Goal: Obtain resource: Download file/media

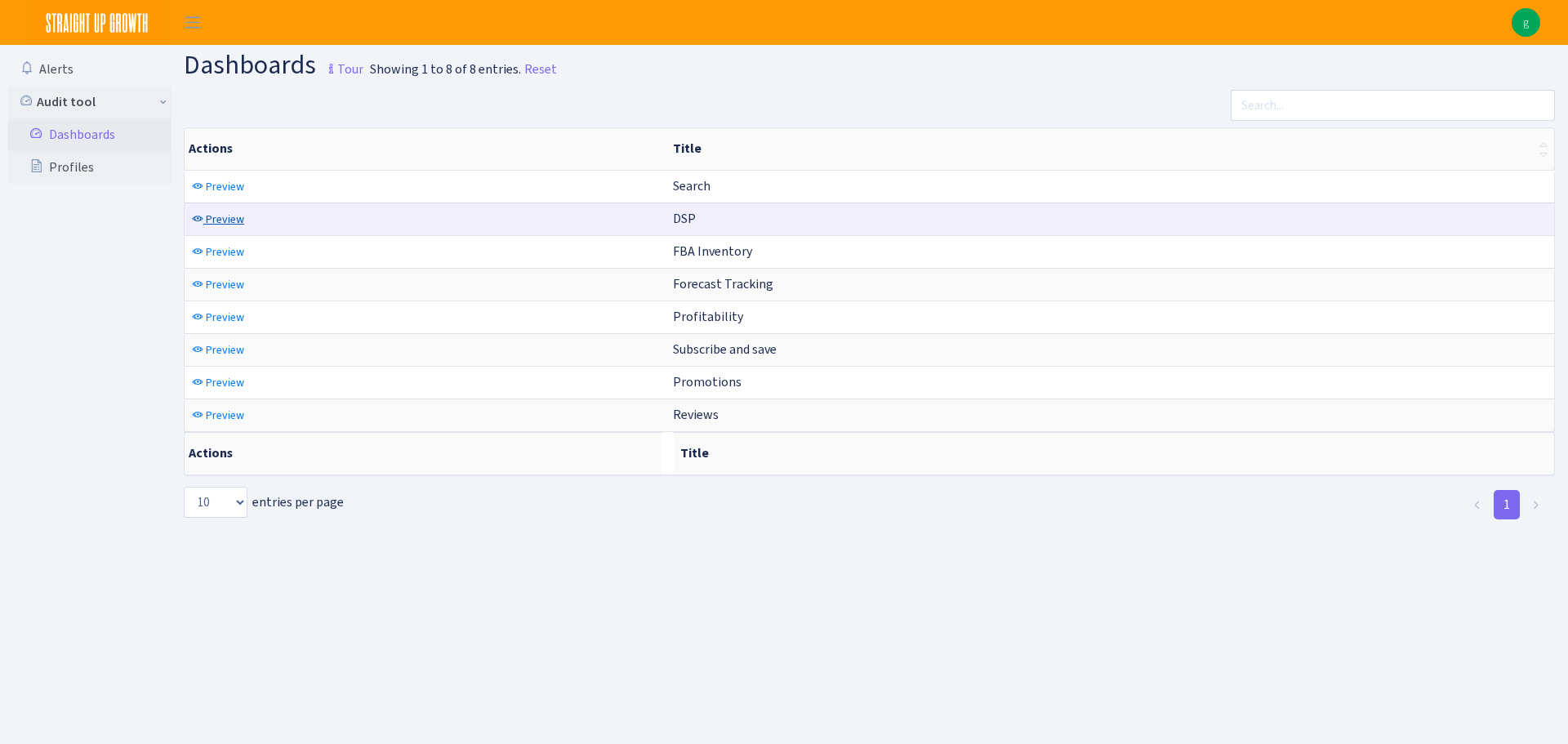
click at [203, 212] on link "Preview" at bounding box center [218, 219] width 61 height 25
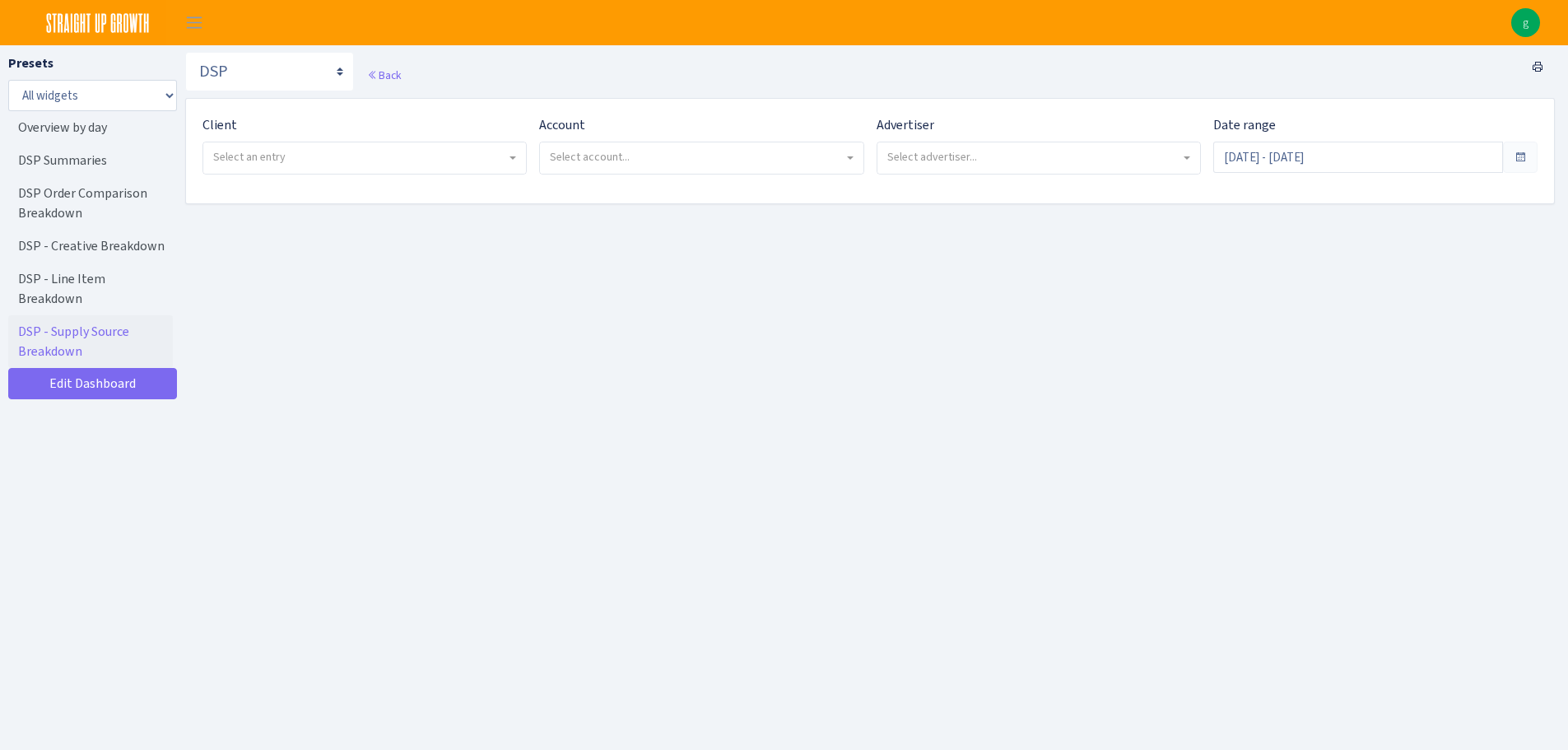
click at [258, 147] on span "Select an entry" at bounding box center [365, 158] width 323 height 31
select select "314"
select select
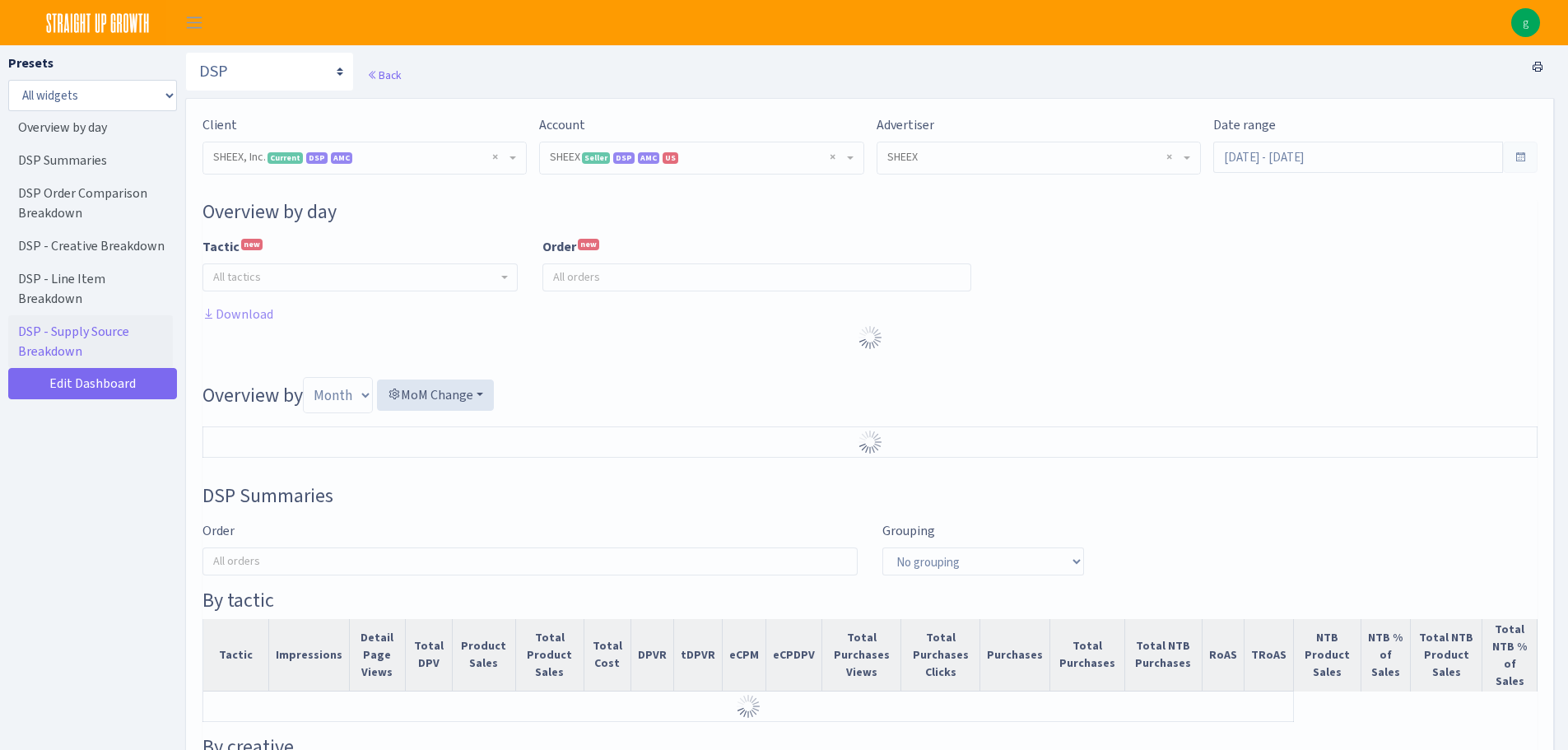
select select "2794563906483217"
select select "579861480001004010"
select select
drag, startPoint x: 0, startPoint y: 0, endPoint x: 327, endPoint y: 74, distance: 335.3
click at [327, 74] on select "Search DSP FBA Inventory Forecast Tracking Profitability Subscribe and save Pro…" at bounding box center [270, 72] width 169 height 40
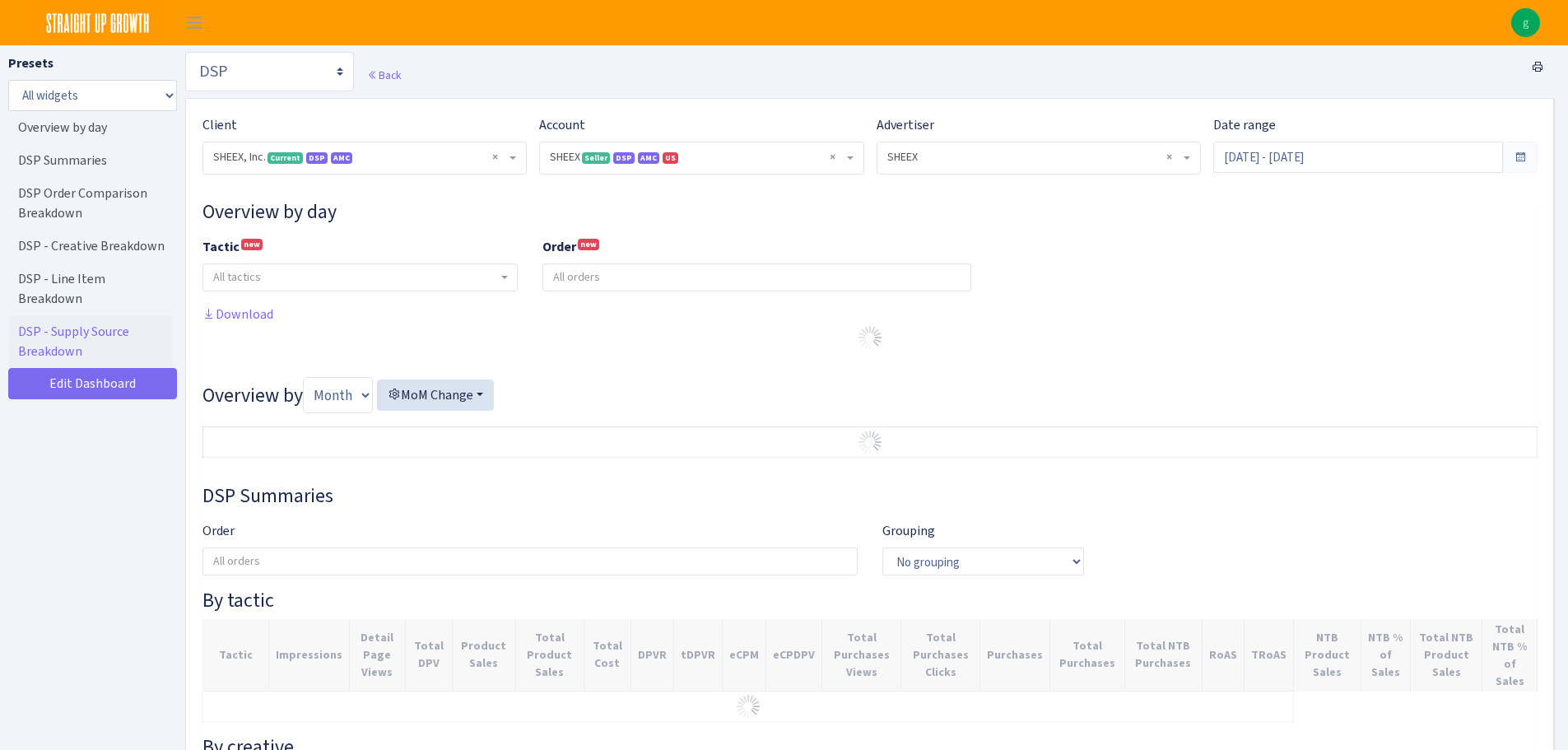
select select "https://straightupgrowth.com/admin/dashboard/2/show"
click at [185, 52] on select "Search DSP FBA Inventory Forecast Tracking Profitability Subscribe and save Pro…" at bounding box center [270, 72] width 169 height 40
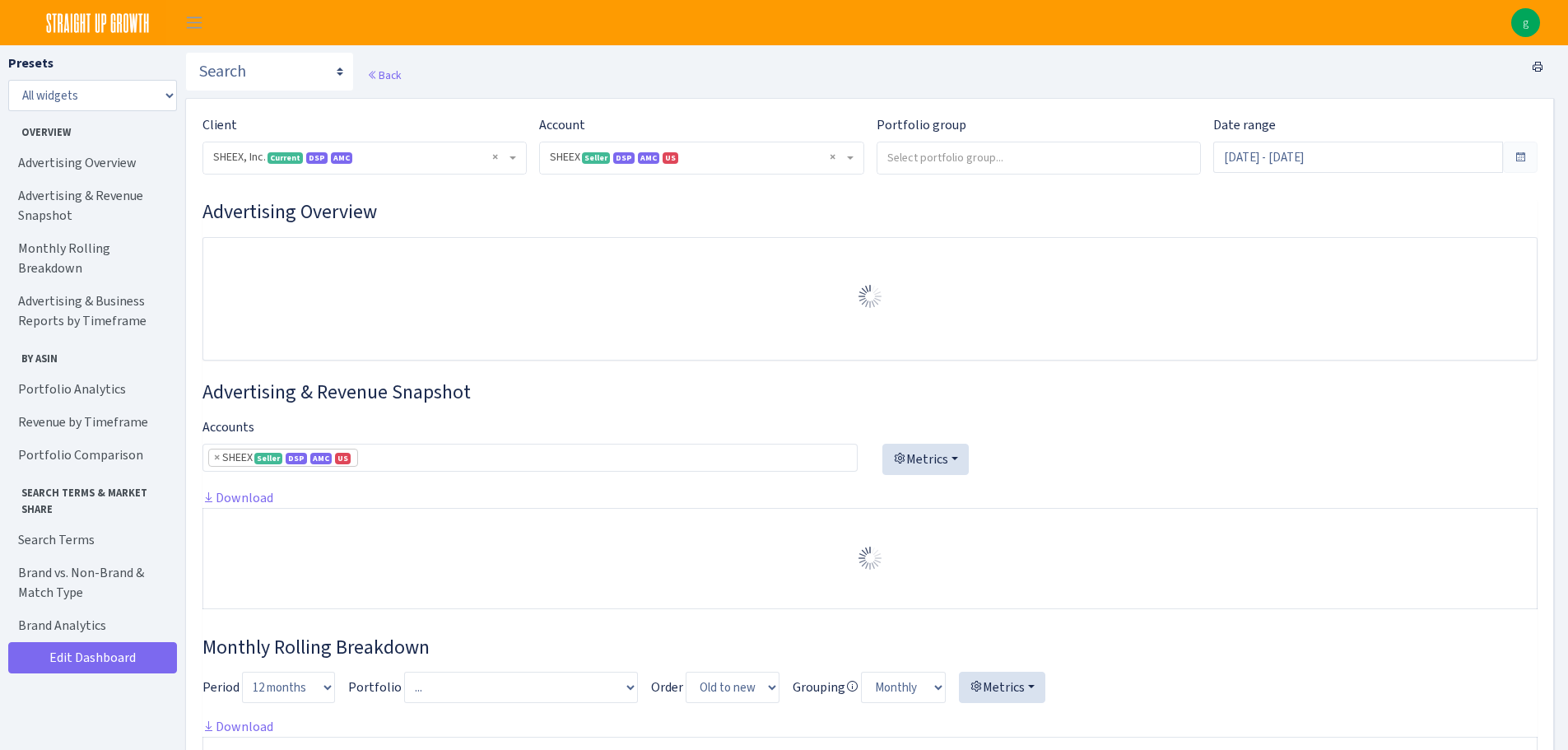
select select "2794563906483217"
click at [95, 288] on link "Advertising & Business Reports by Timeframe" at bounding box center [90, 311] width 165 height 53
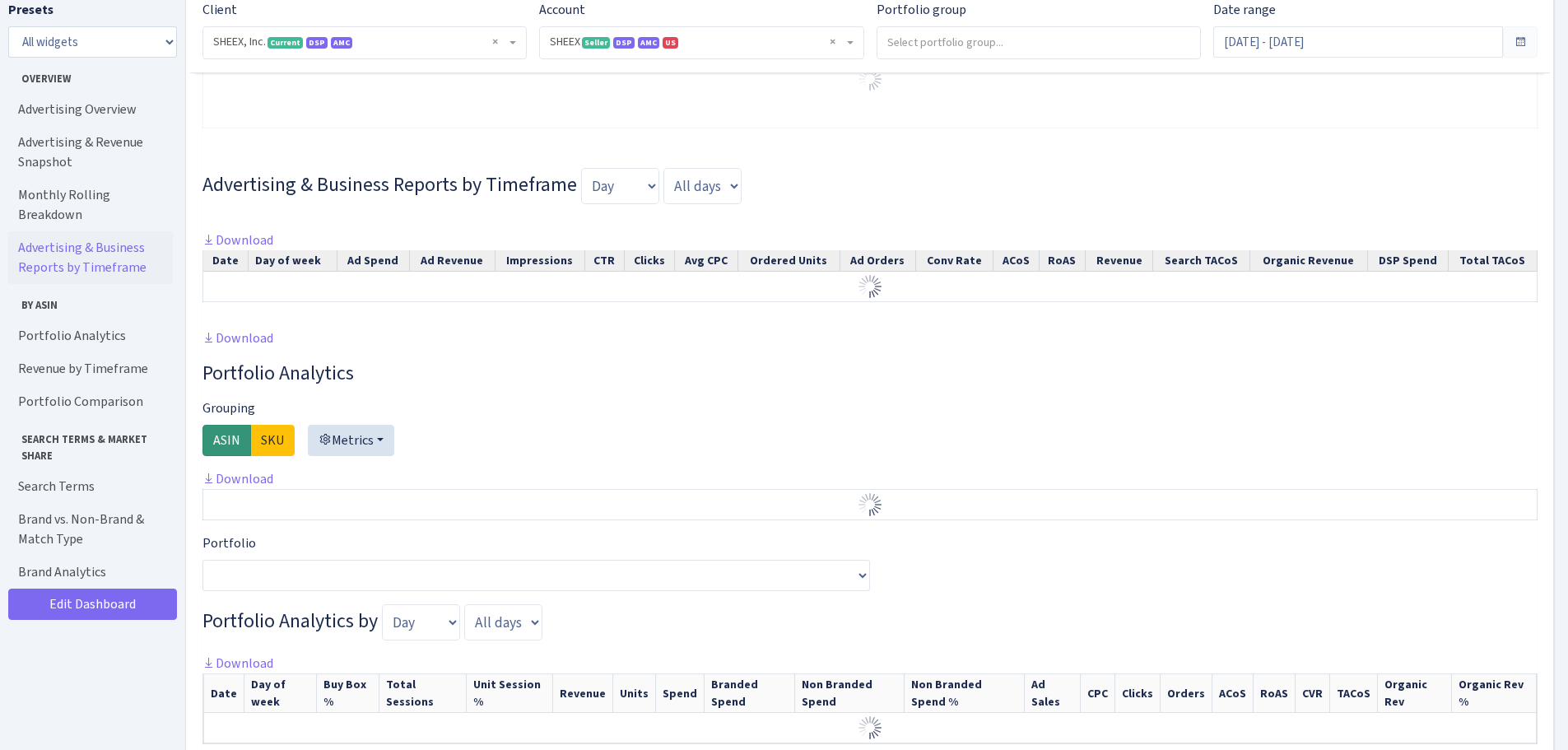
scroll to position [986, 0]
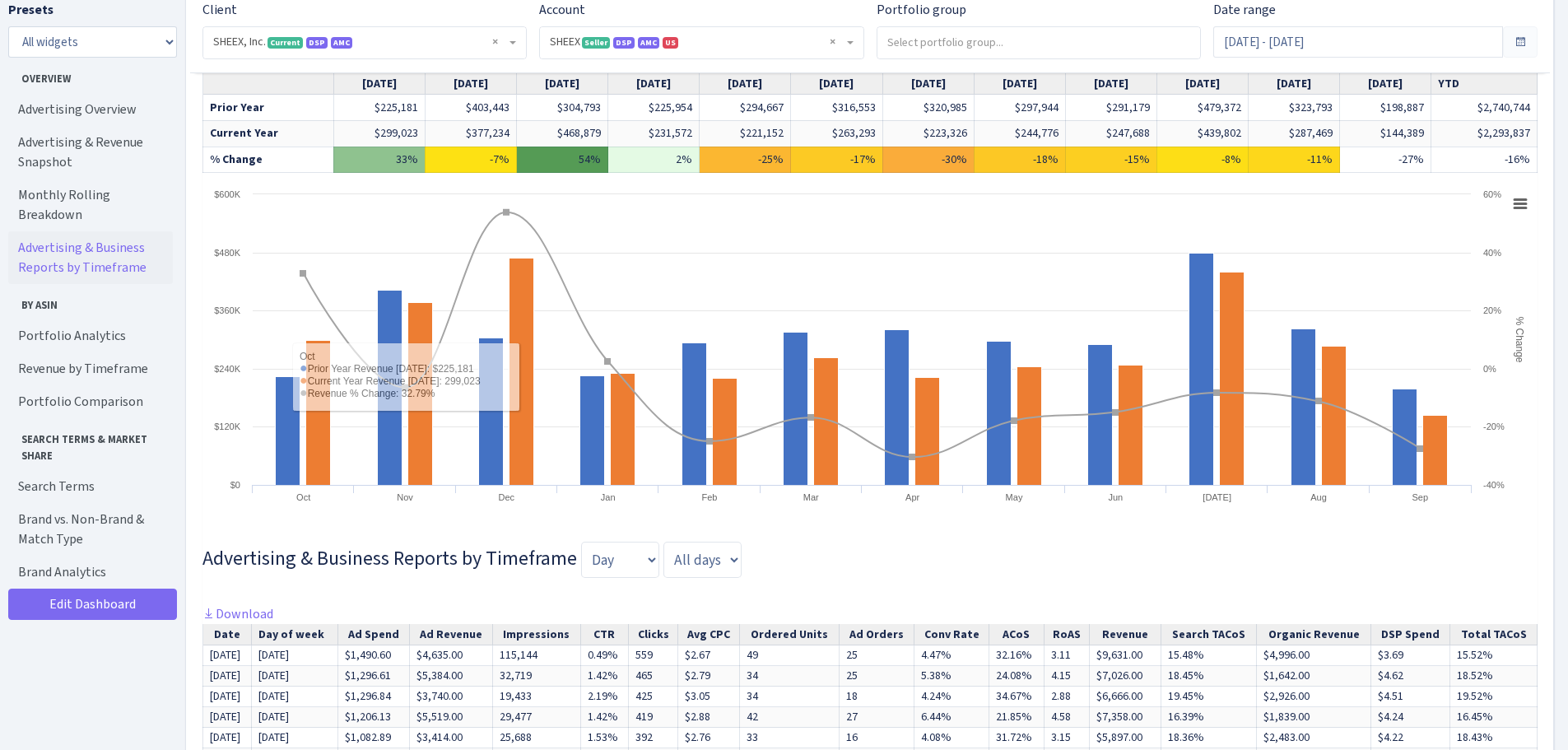
click at [94, 242] on link "Advertising & Business Reports by Timeframe" at bounding box center [90, 258] width 165 height 53
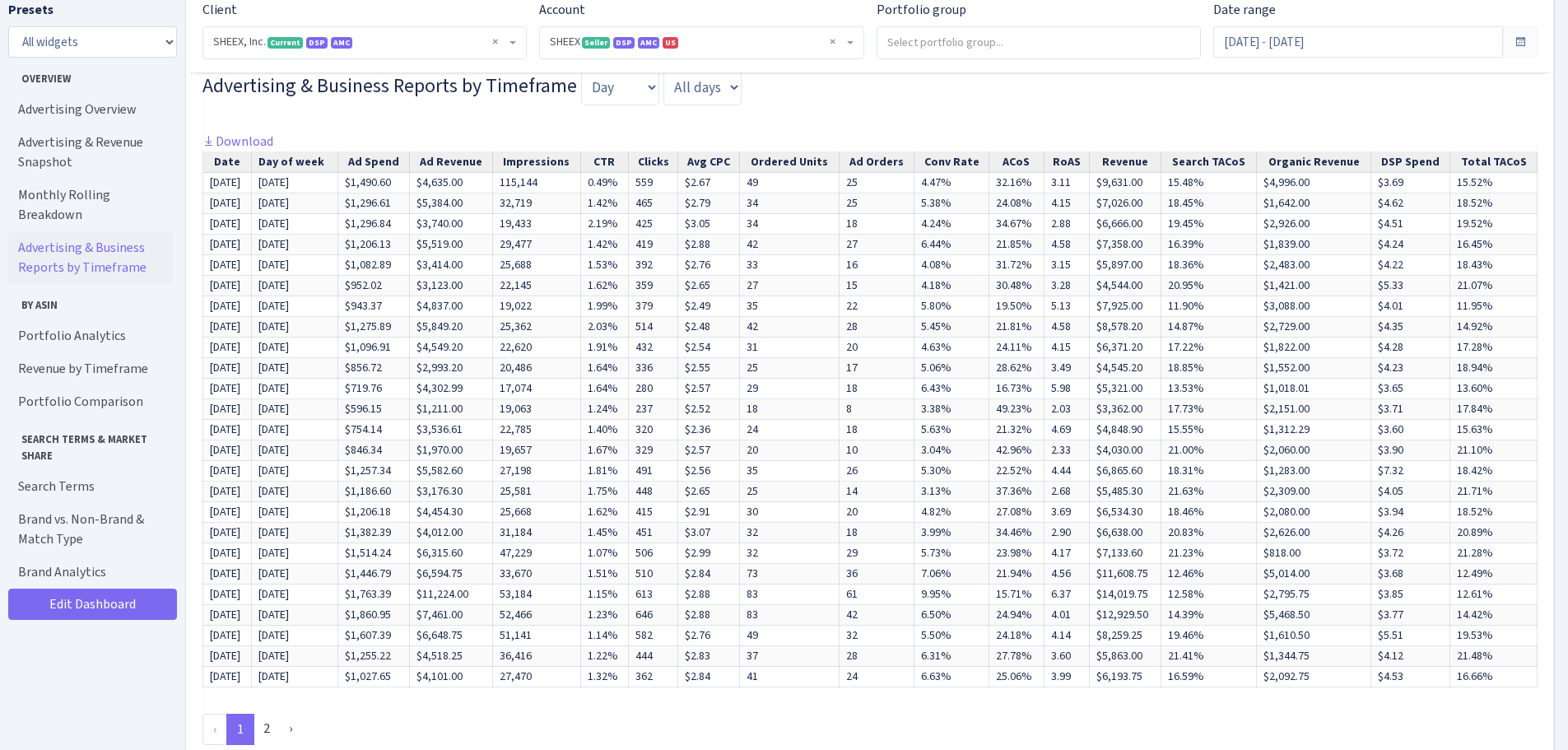
scroll to position [1461, 0]
click at [239, 147] on link "Download" at bounding box center [238, 138] width 71 height 17
